Goal: Communication & Community: Answer question/provide support

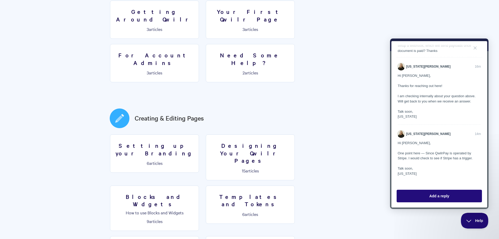
scroll to position [183, 0]
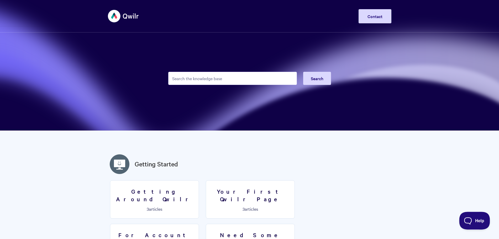
click at [475, 223] on button "Help" at bounding box center [472, 220] width 27 height 16
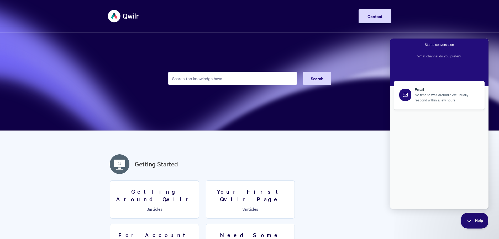
scroll to position [8, 0]
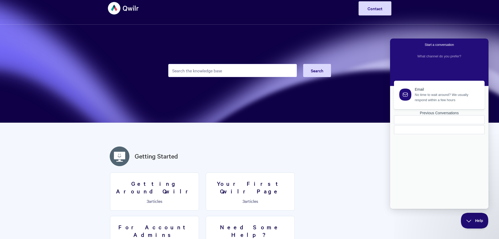
click at [444, 134] on link "Previous Conversations" at bounding box center [439, 122] width 91 height 23
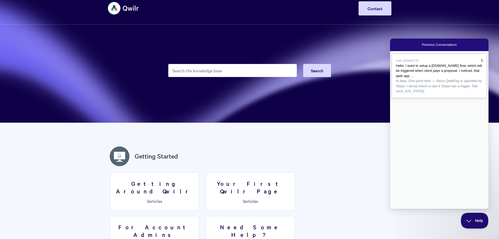
click at [433, 94] on span "Hi Max, One point here — Since QwilrPay is operated by Stripe. I would check to…" at bounding box center [439, 85] width 87 height 15
drag, startPoint x: 435, startPoint y: 158, endPoint x: 439, endPoint y: 162, distance: 5.2
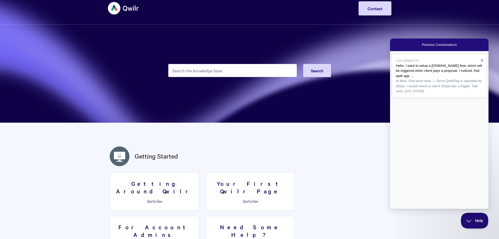
drag, startPoint x: 429, startPoint y: 154, endPoint x: 432, endPoint y: 164, distance: 10.6
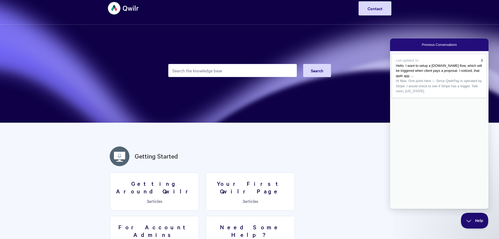
drag, startPoint x: 433, startPoint y: 158, endPoint x: 431, endPoint y: 155, distance: 4.0
drag, startPoint x: 428, startPoint y: 89, endPoint x: 428, endPoint y: 97, distance: 7.6
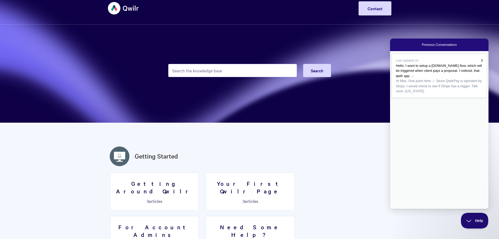
drag, startPoint x: 441, startPoint y: 147, endPoint x: 440, endPoint y: 153, distance: 6.3
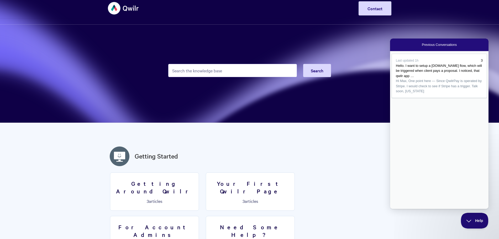
type textarea "s"
type textarea "i"
type textarea "I"
type textarea "in webhook i have a trigger pageAccepted. when proposal is paid, can payment ev…"
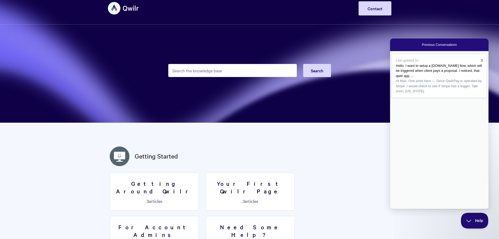
scroll to position [77, 0]
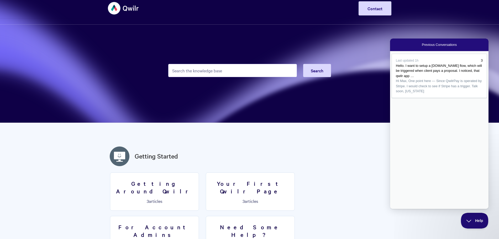
click at [332, 149] on h2 "Getting Started" at bounding box center [249, 156] width 283 height 22
